Goal: Information Seeking & Learning: Compare options

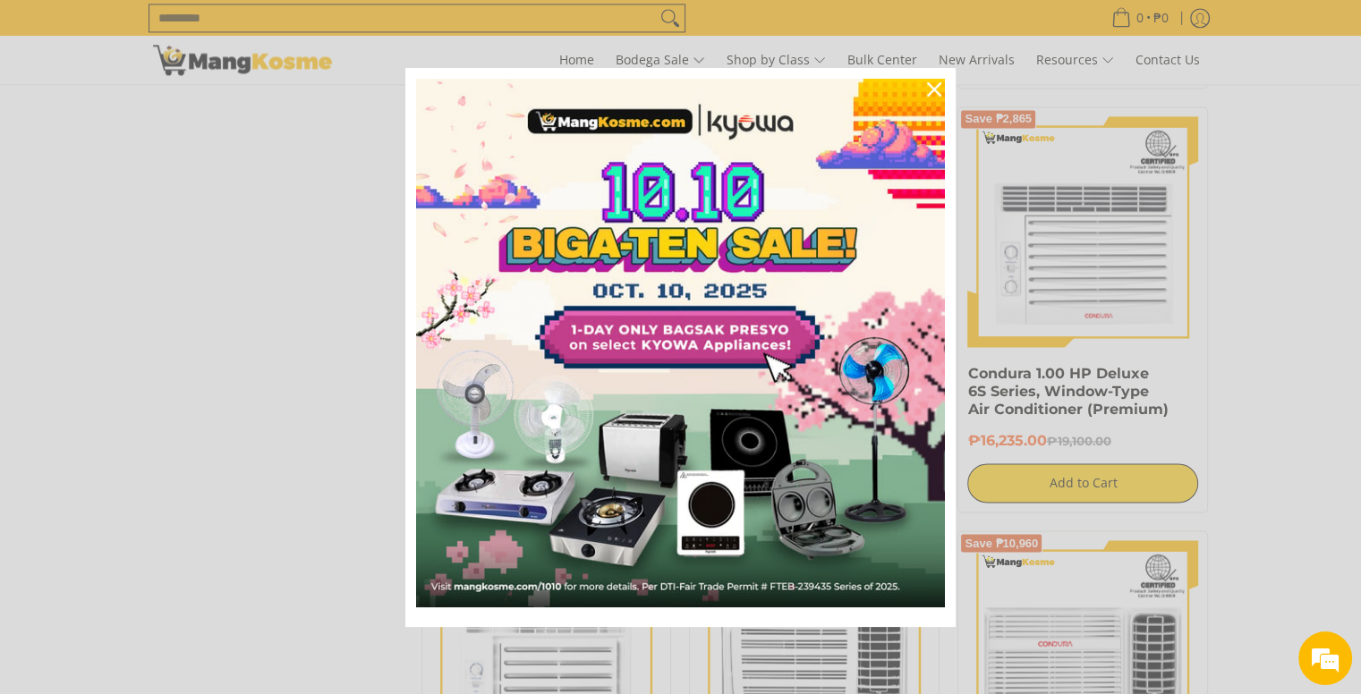
scroll to position [2879, 0]
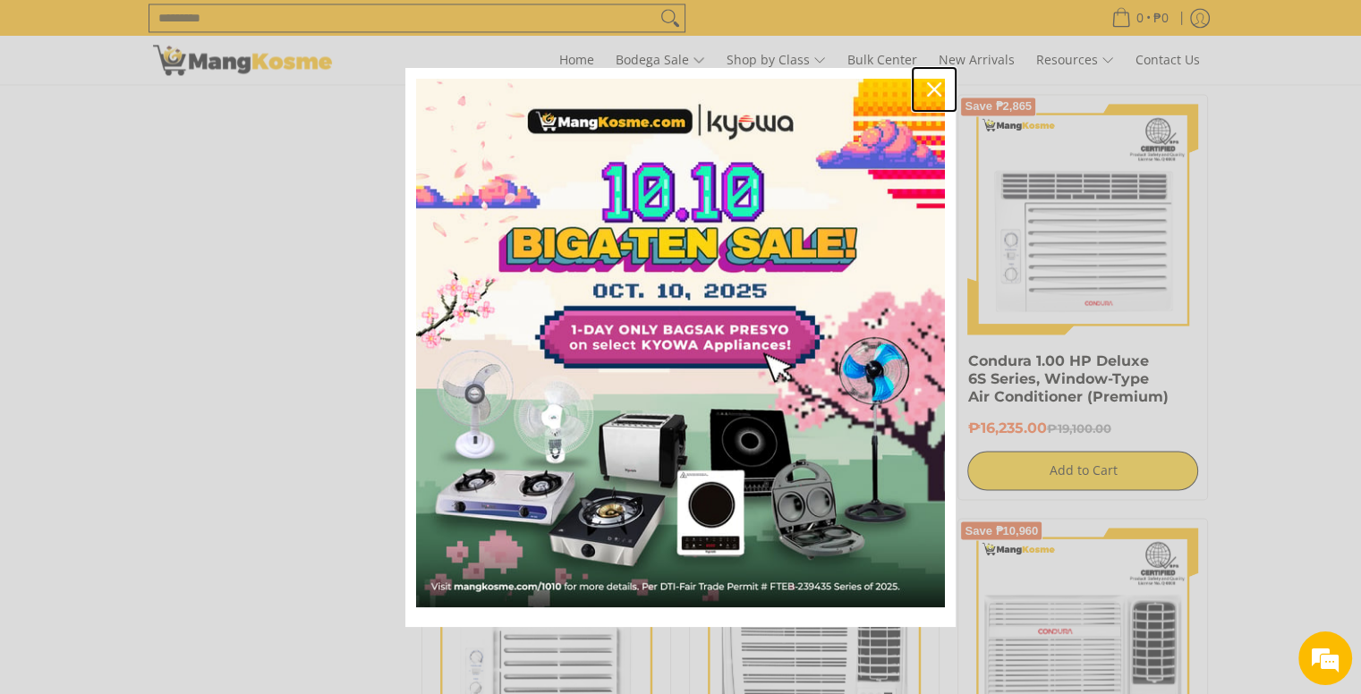
click at [935, 82] on icon "close icon" at bounding box center [934, 89] width 14 height 14
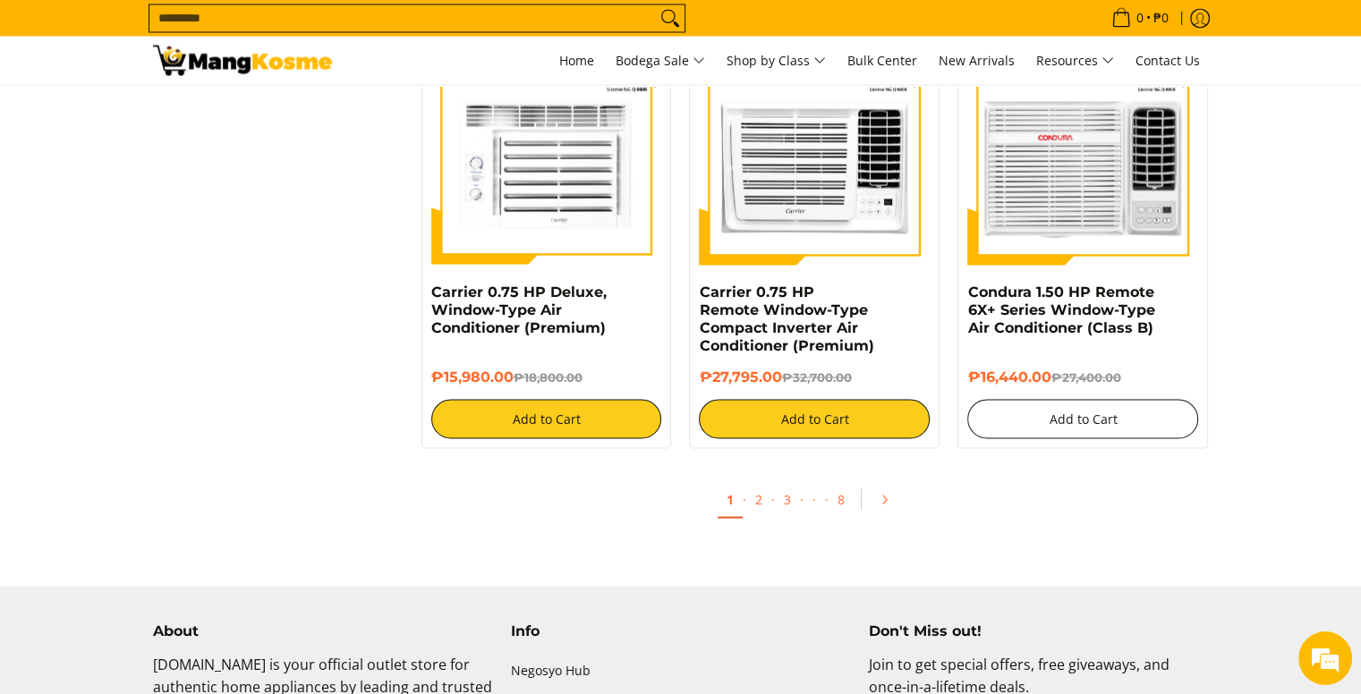
scroll to position [3368, 0]
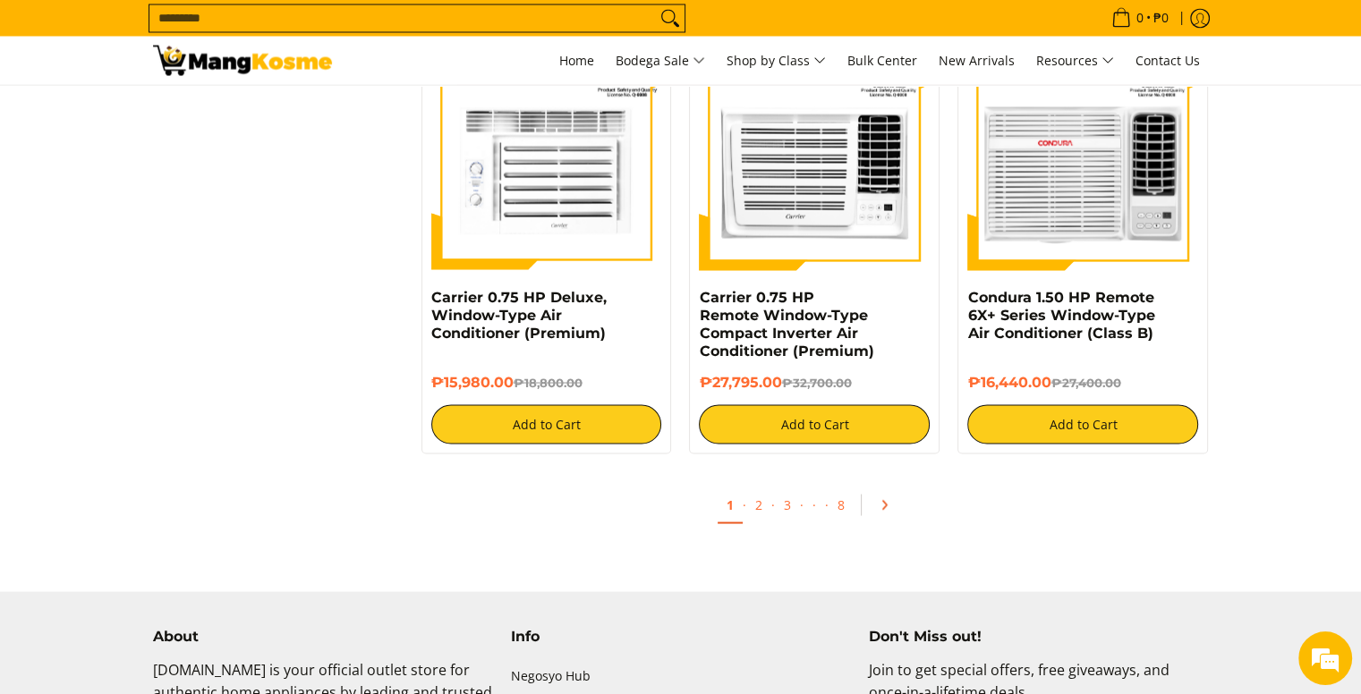
click at [884, 498] on link "Pagination" at bounding box center [890, 504] width 43 height 30
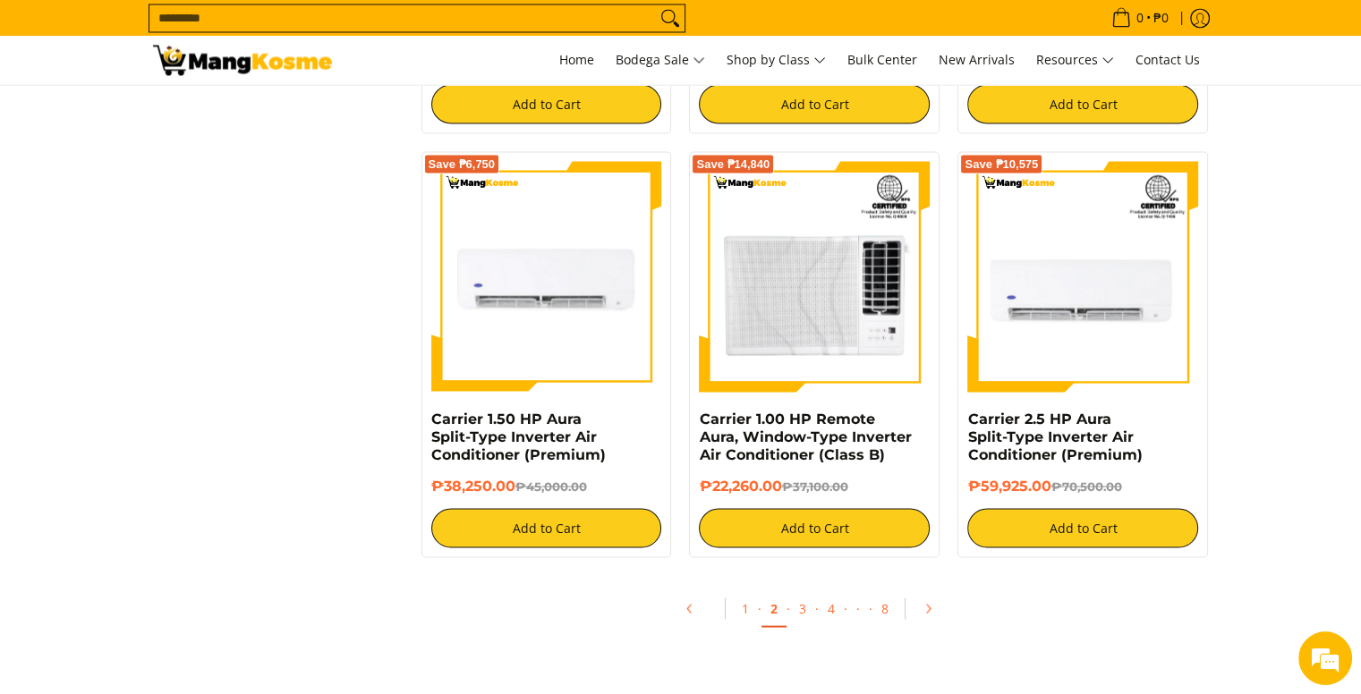
scroll to position [3324, 0]
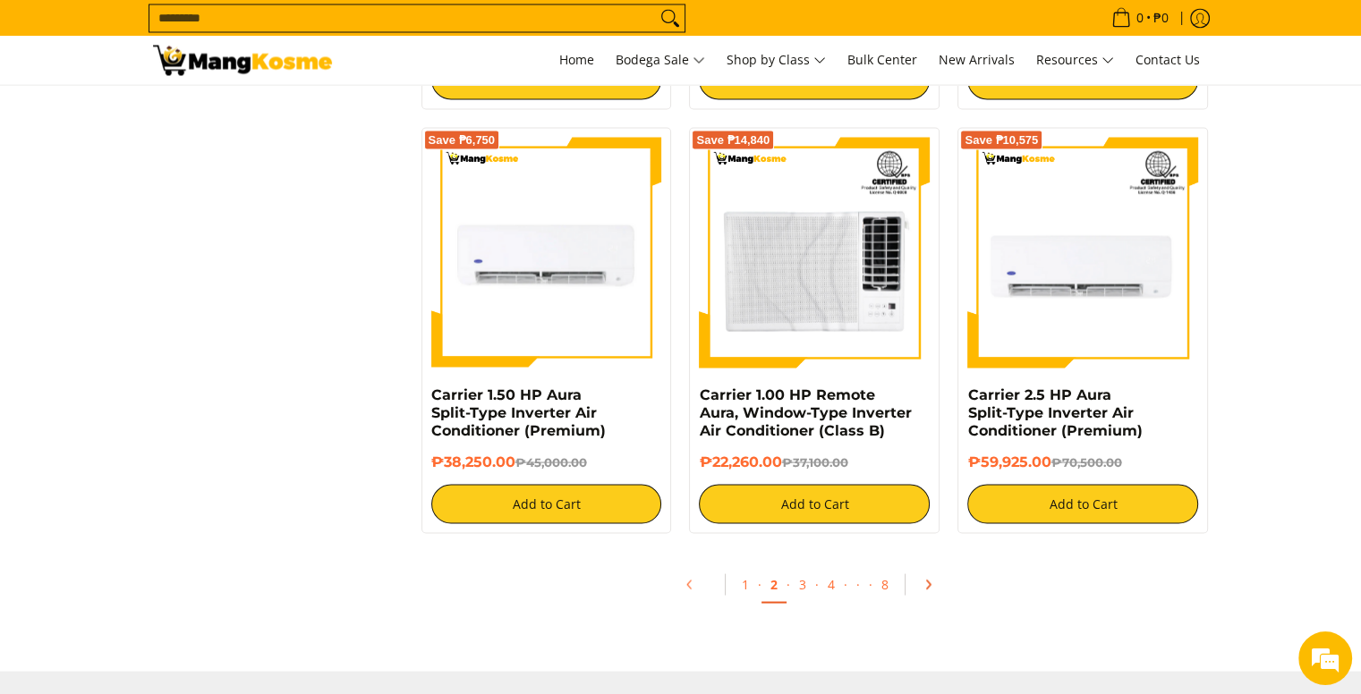
click at [941, 587] on link "Pagination" at bounding box center [934, 584] width 43 height 30
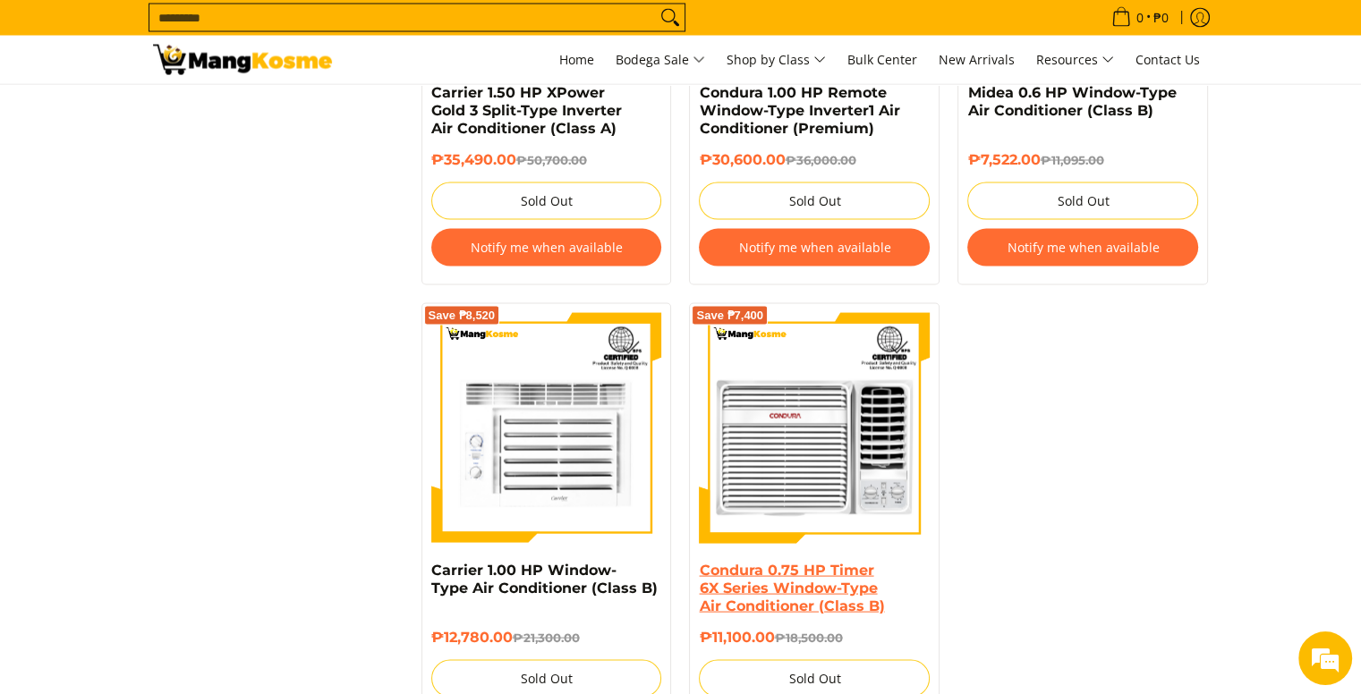
scroll to position [3671, 0]
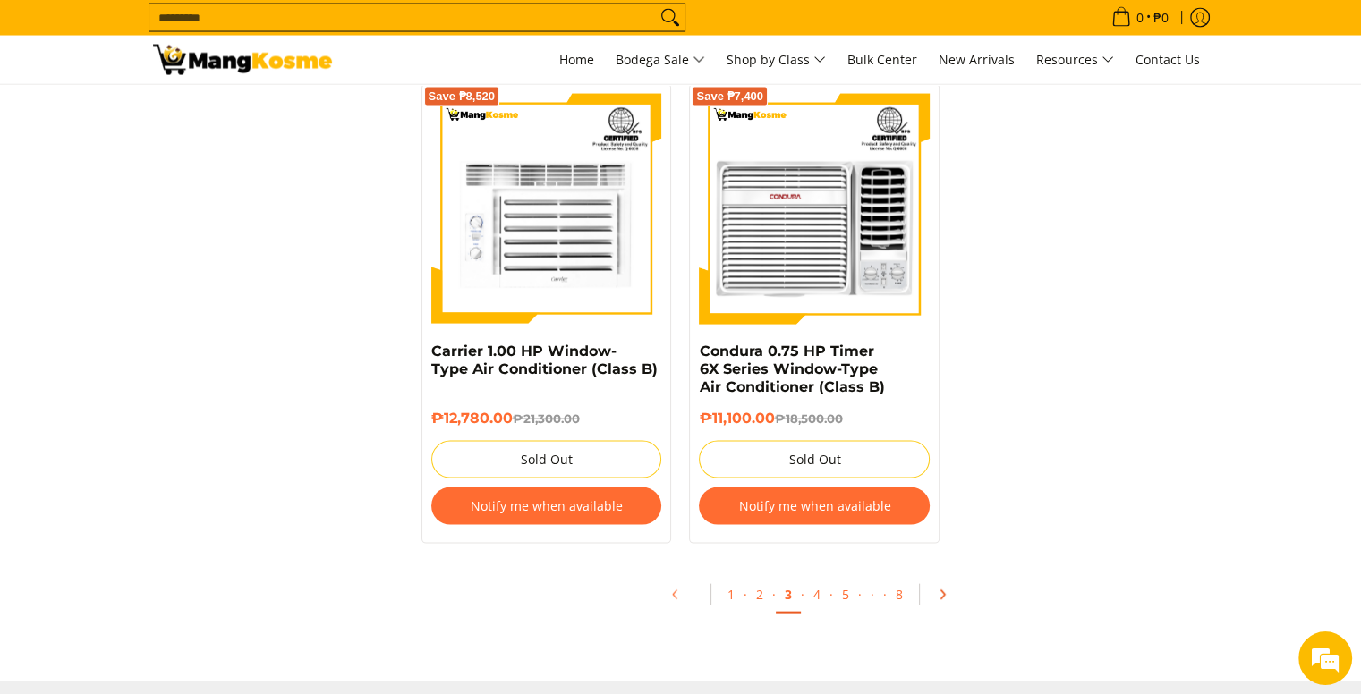
click at [930, 582] on link "Pagination" at bounding box center [948, 595] width 43 height 30
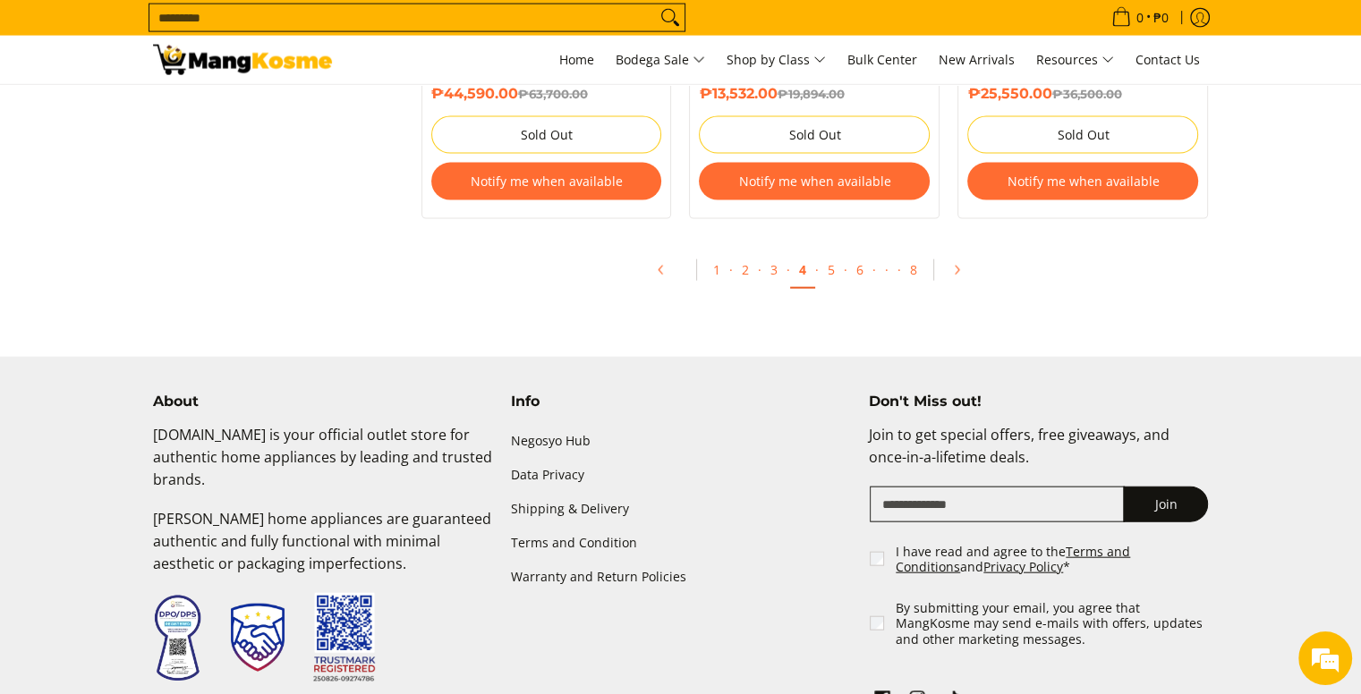
scroll to position [3994, 0]
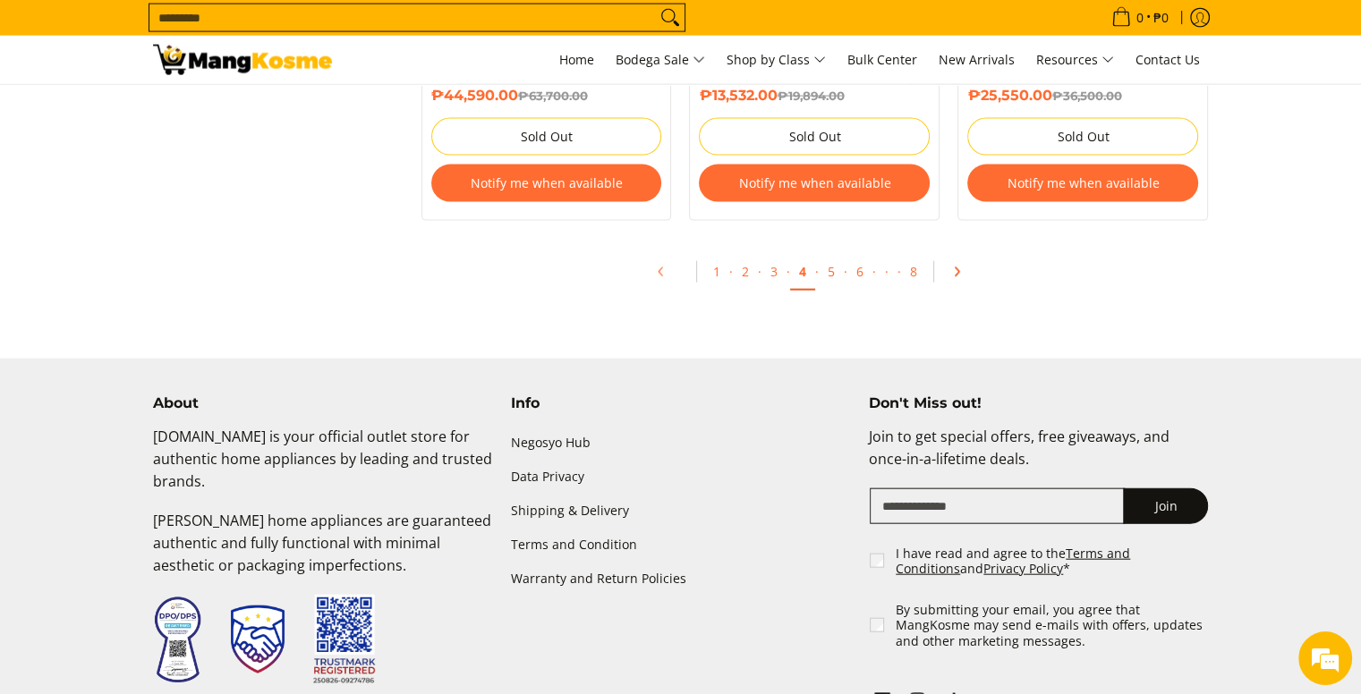
click at [951, 266] on link "Pagination" at bounding box center [962, 272] width 43 height 30
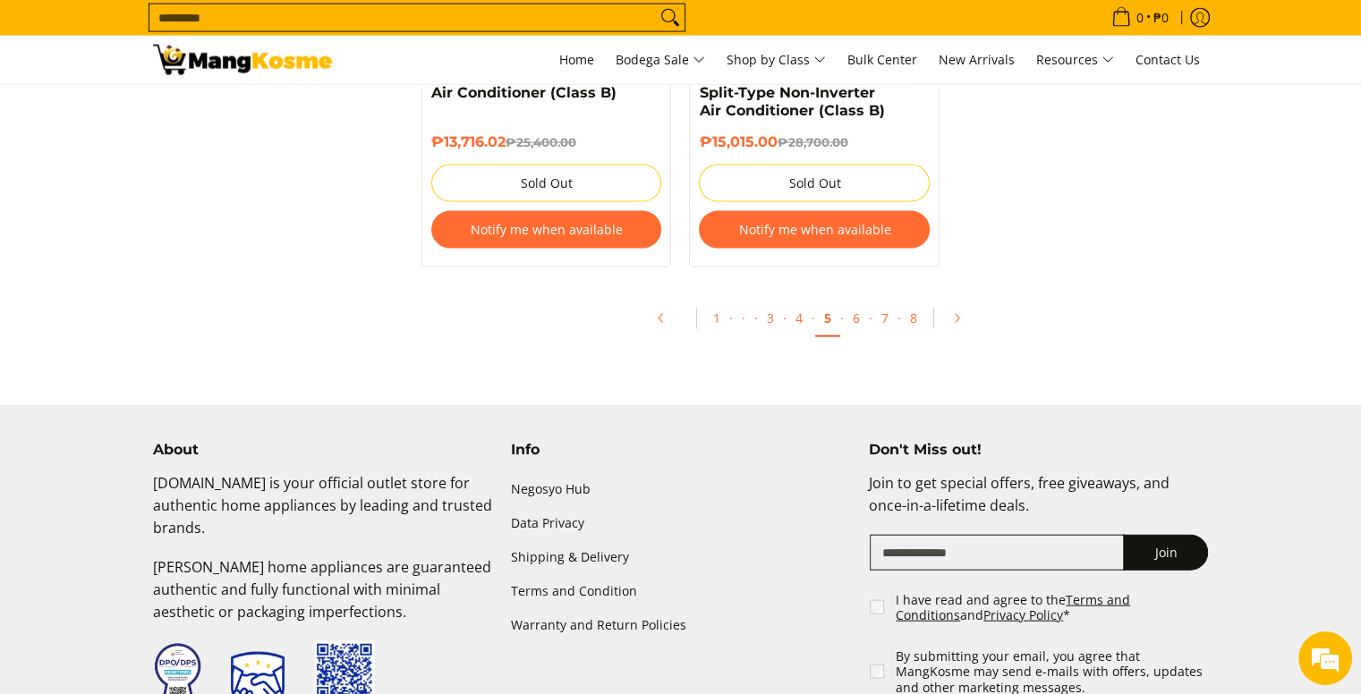
scroll to position [3945, 0]
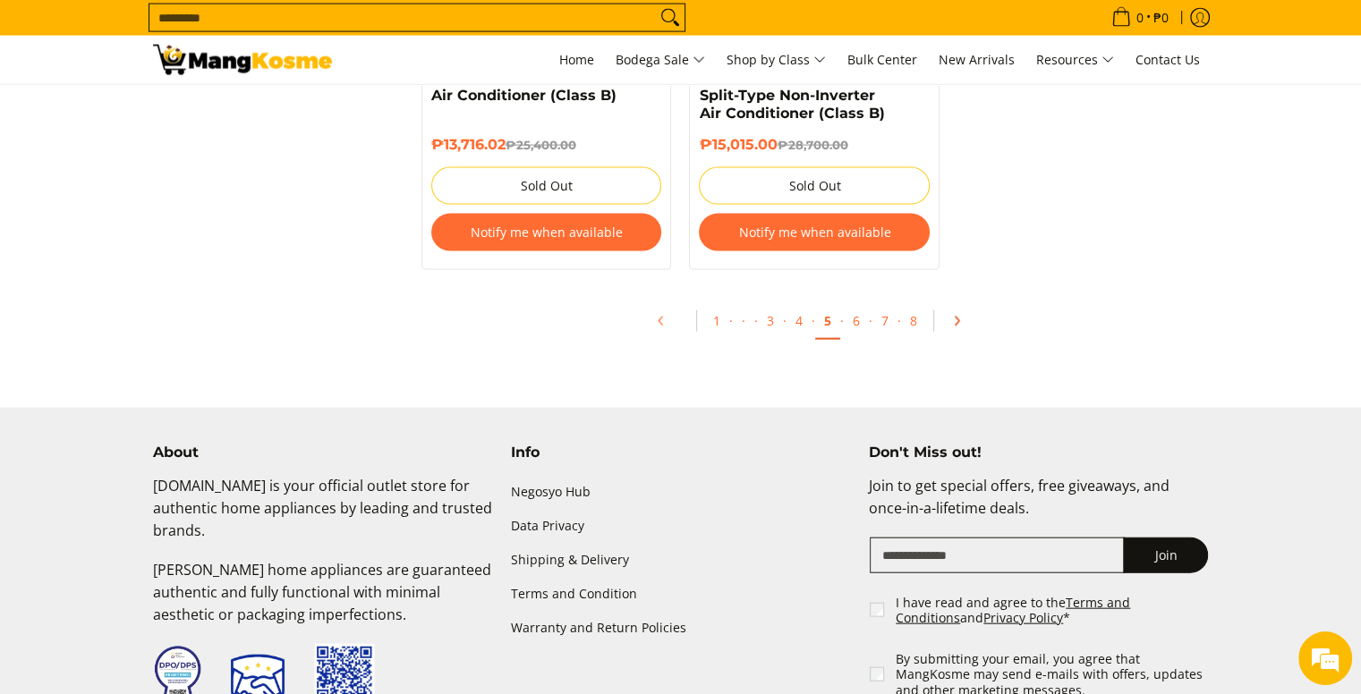
click at [952, 313] on link "Pagination" at bounding box center [962, 321] width 43 height 30
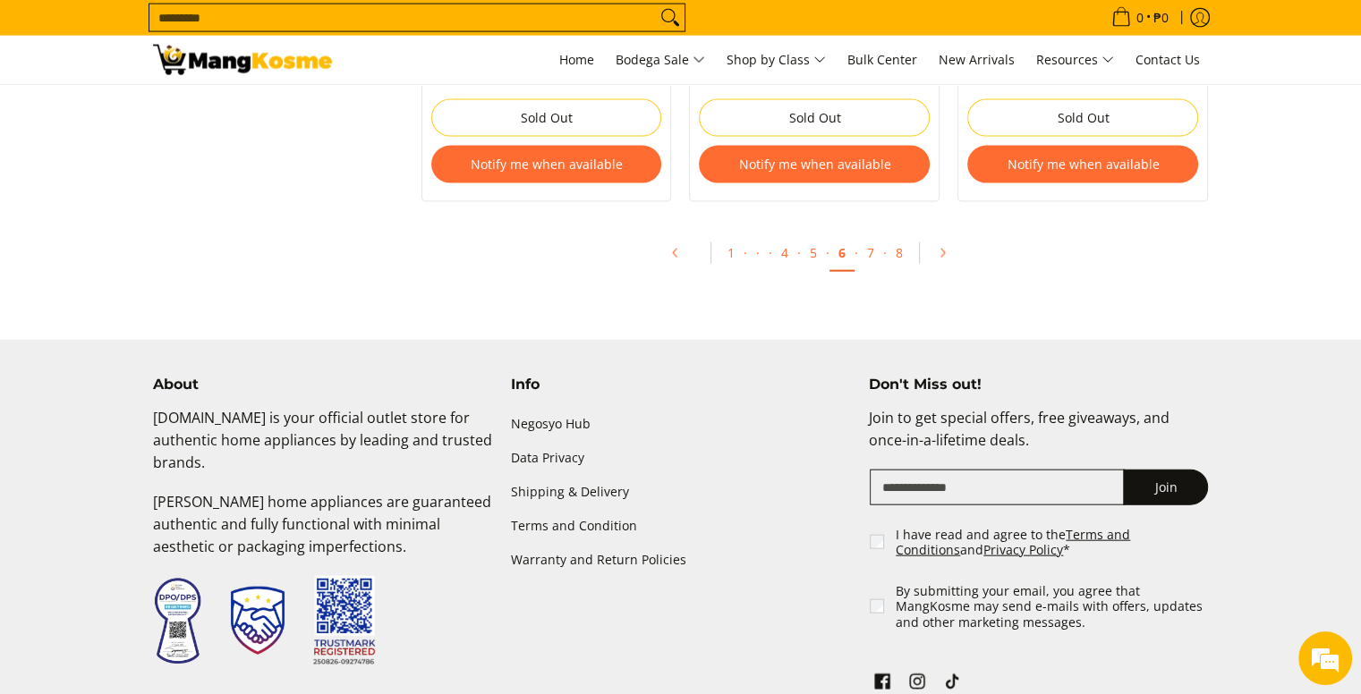
scroll to position [3994, 0]
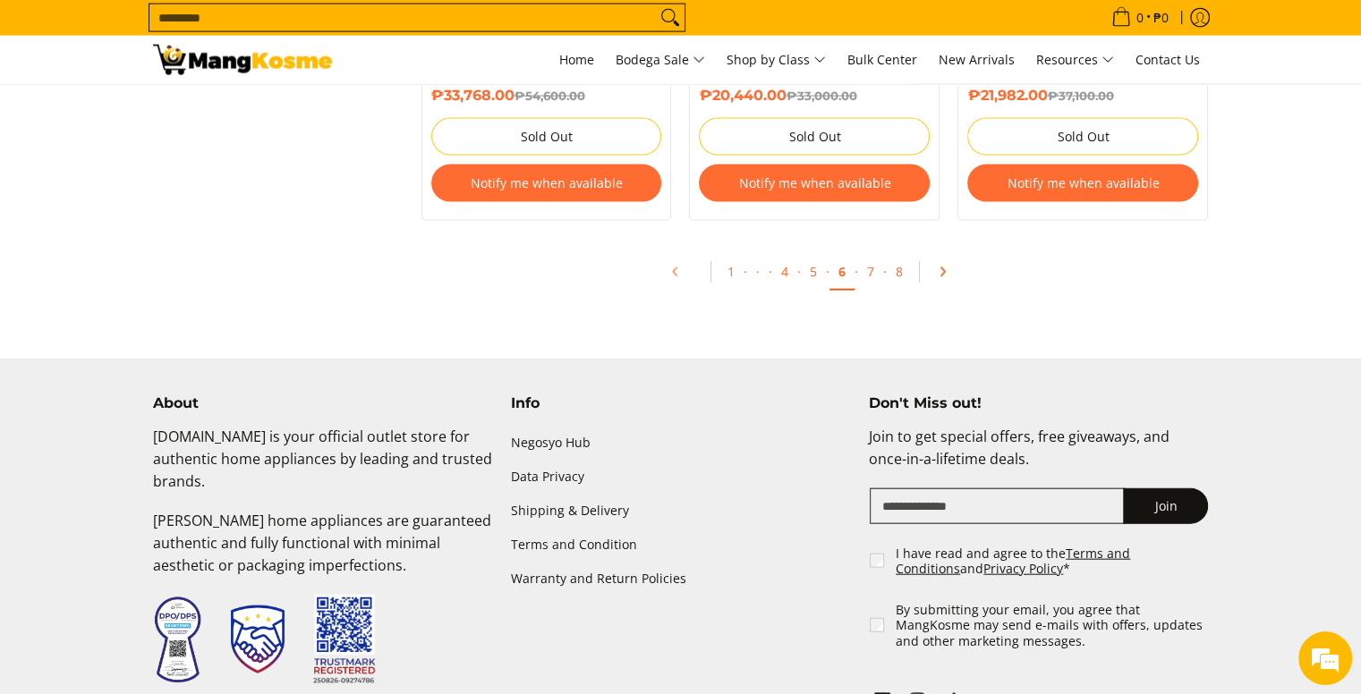
click at [934, 265] on link "Pagination" at bounding box center [948, 272] width 43 height 30
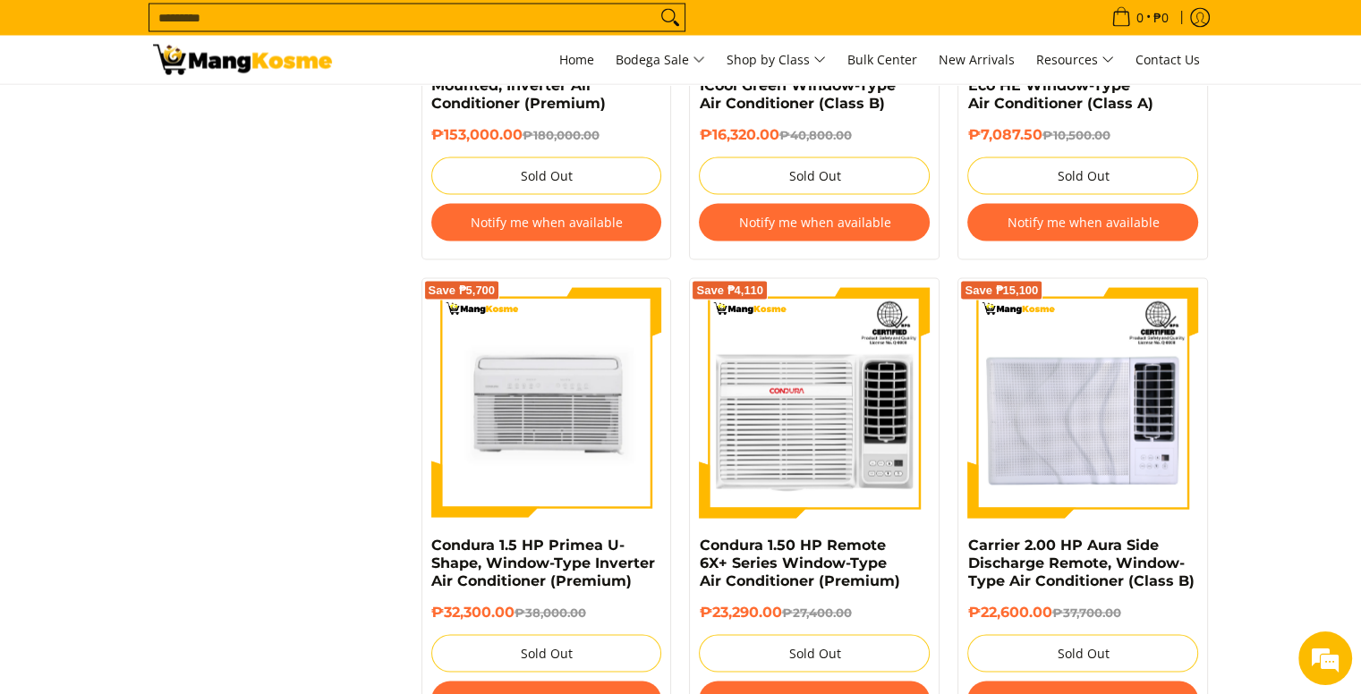
scroll to position [3899, 0]
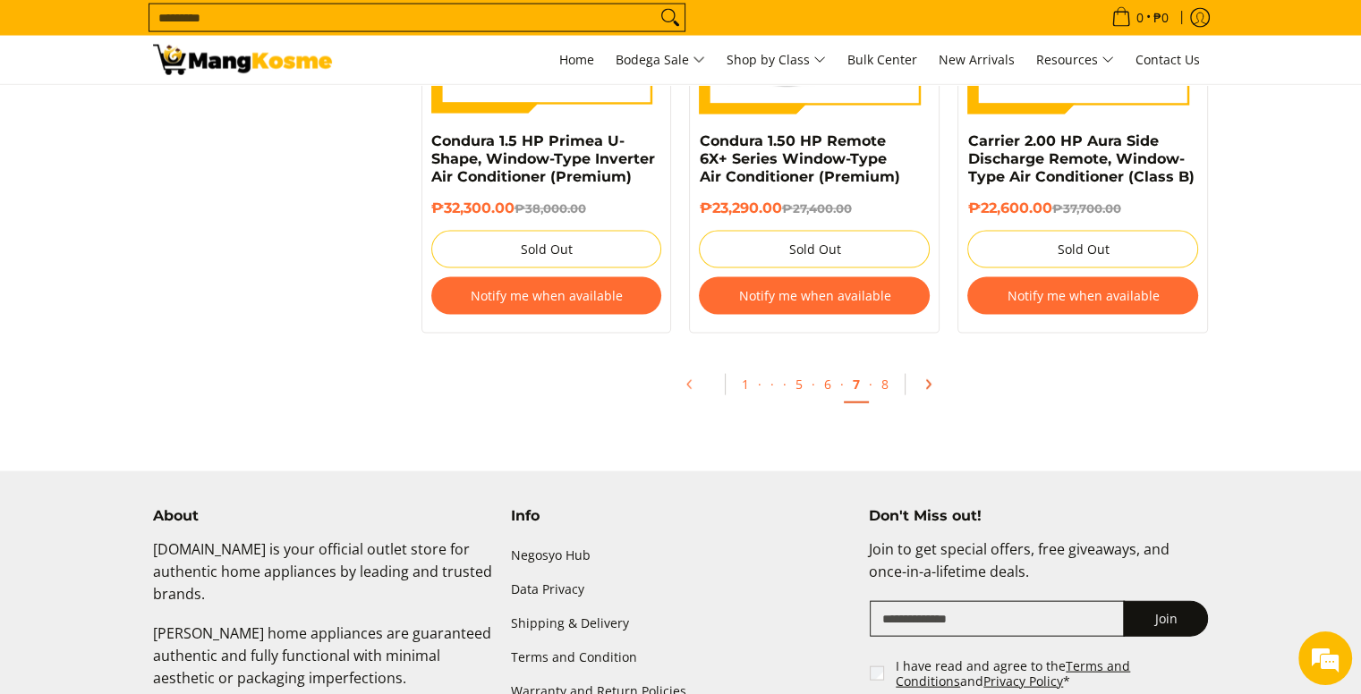
click at [933, 383] on link "Pagination" at bounding box center [934, 385] width 43 height 30
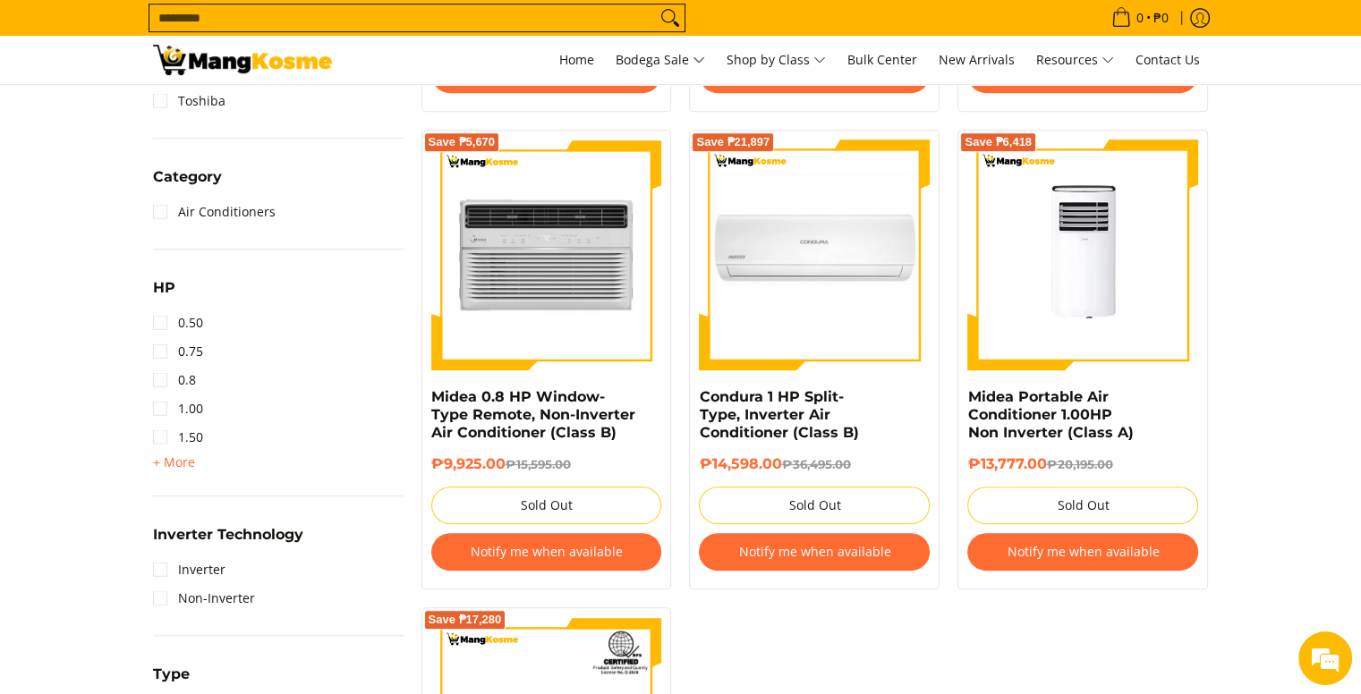
scroll to position [773, 0]
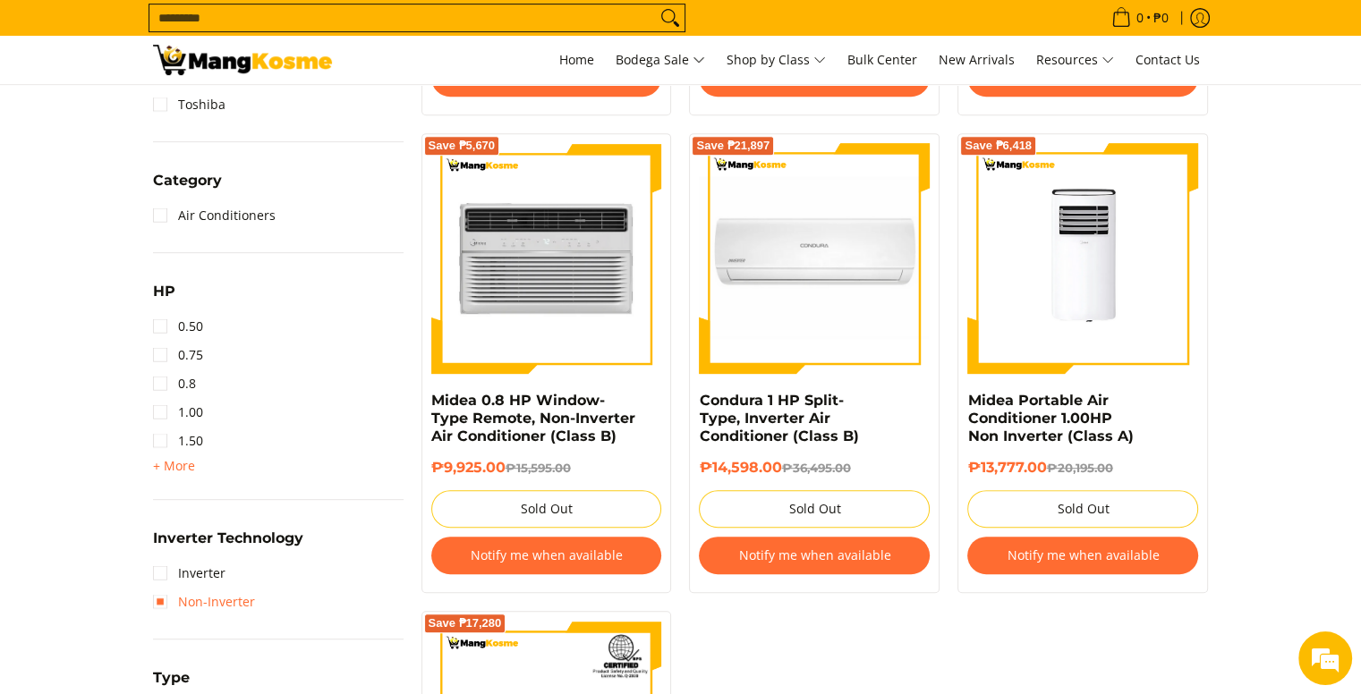
click at [174, 594] on link "Non-Inverter" at bounding box center [204, 602] width 102 height 29
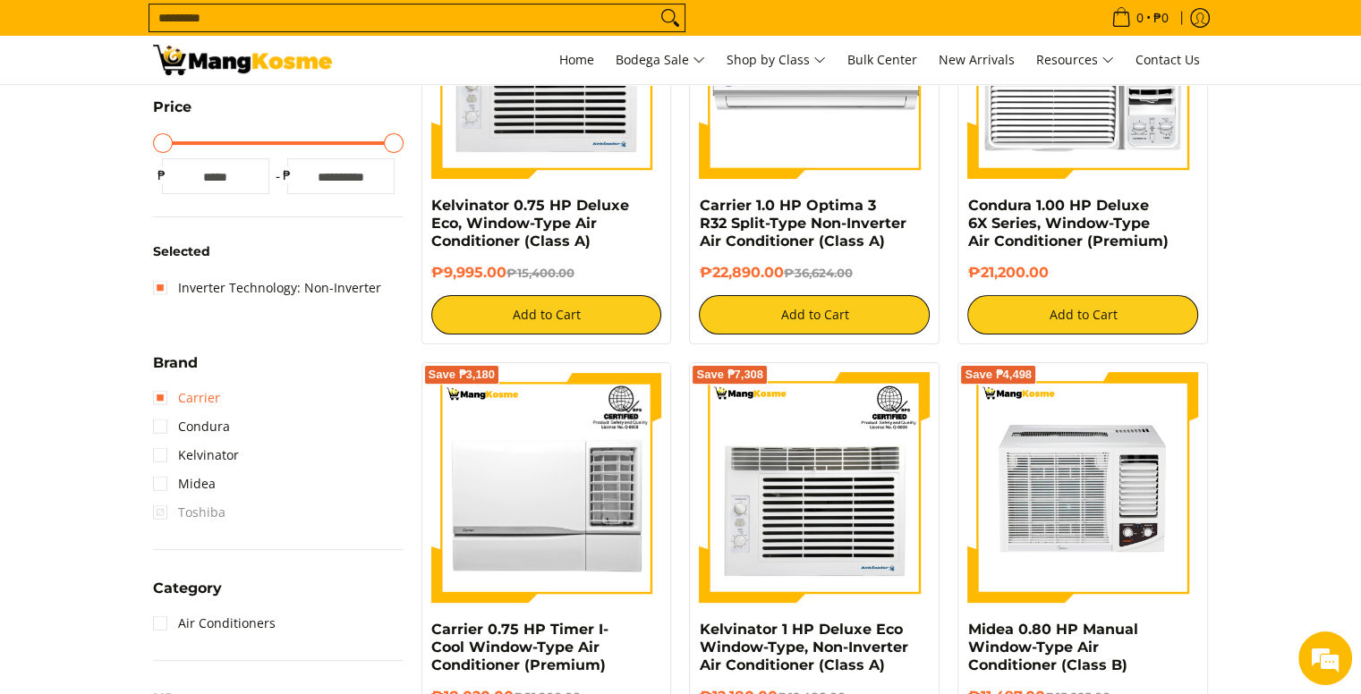
click at [154, 398] on link "Carrier" at bounding box center [186, 398] width 67 height 29
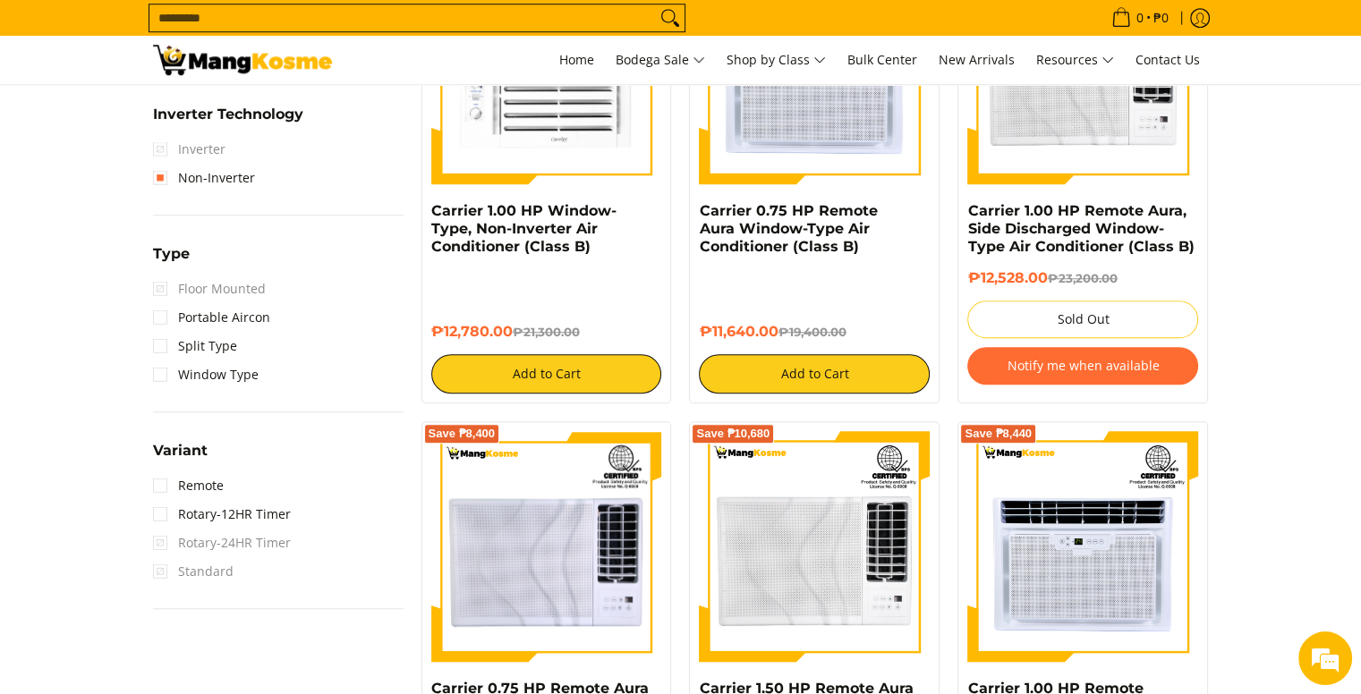
scroll to position [1374, 0]
